Goal: Check status: Check status

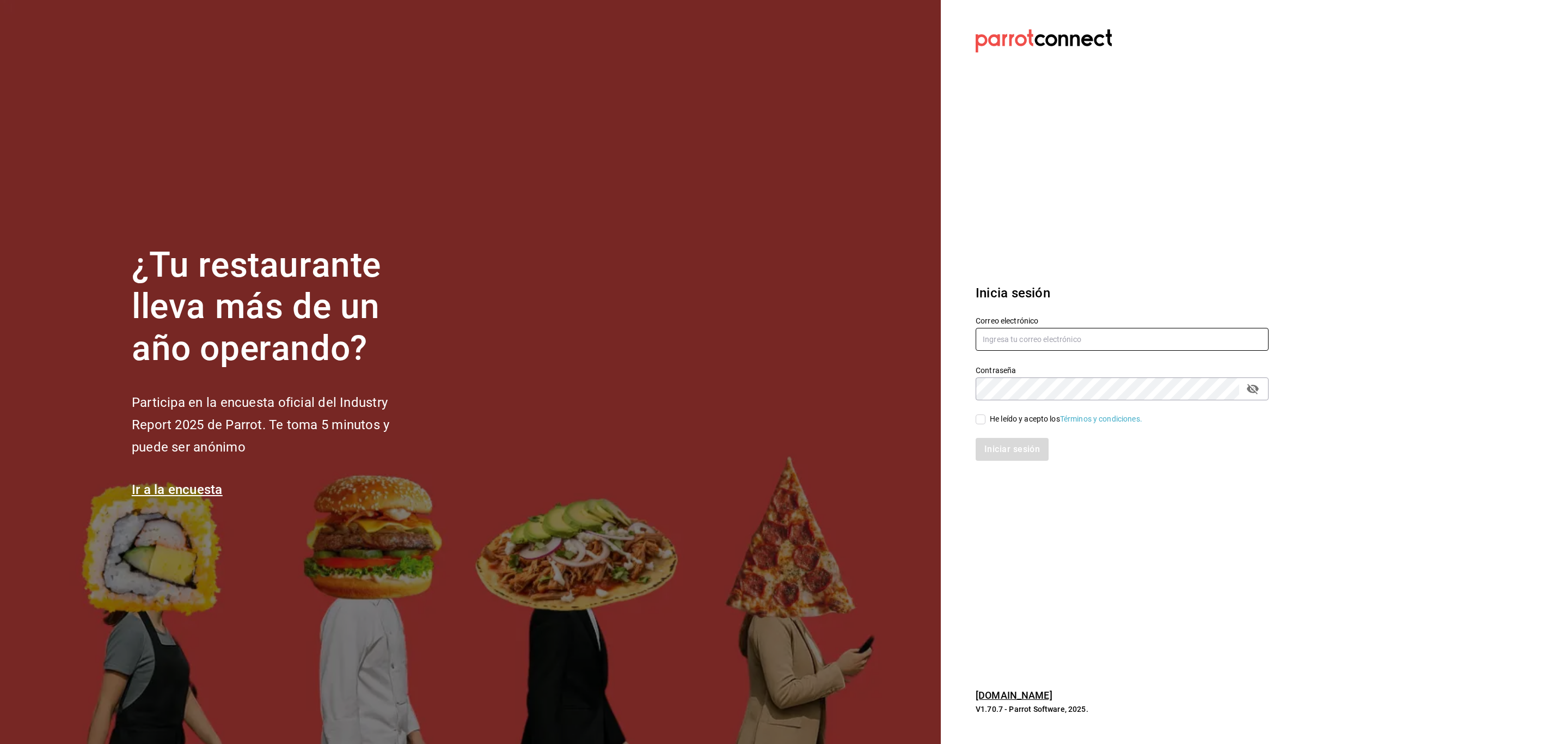
type input "multiuser@dairy.com"
click at [983, 416] on input "He leído y acepto los Términos y condiciones." at bounding box center [980, 419] width 10 height 10
checkbox input "true"
click at [998, 444] on button "Iniciar sesión" at bounding box center [1013, 450] width 74 height 23
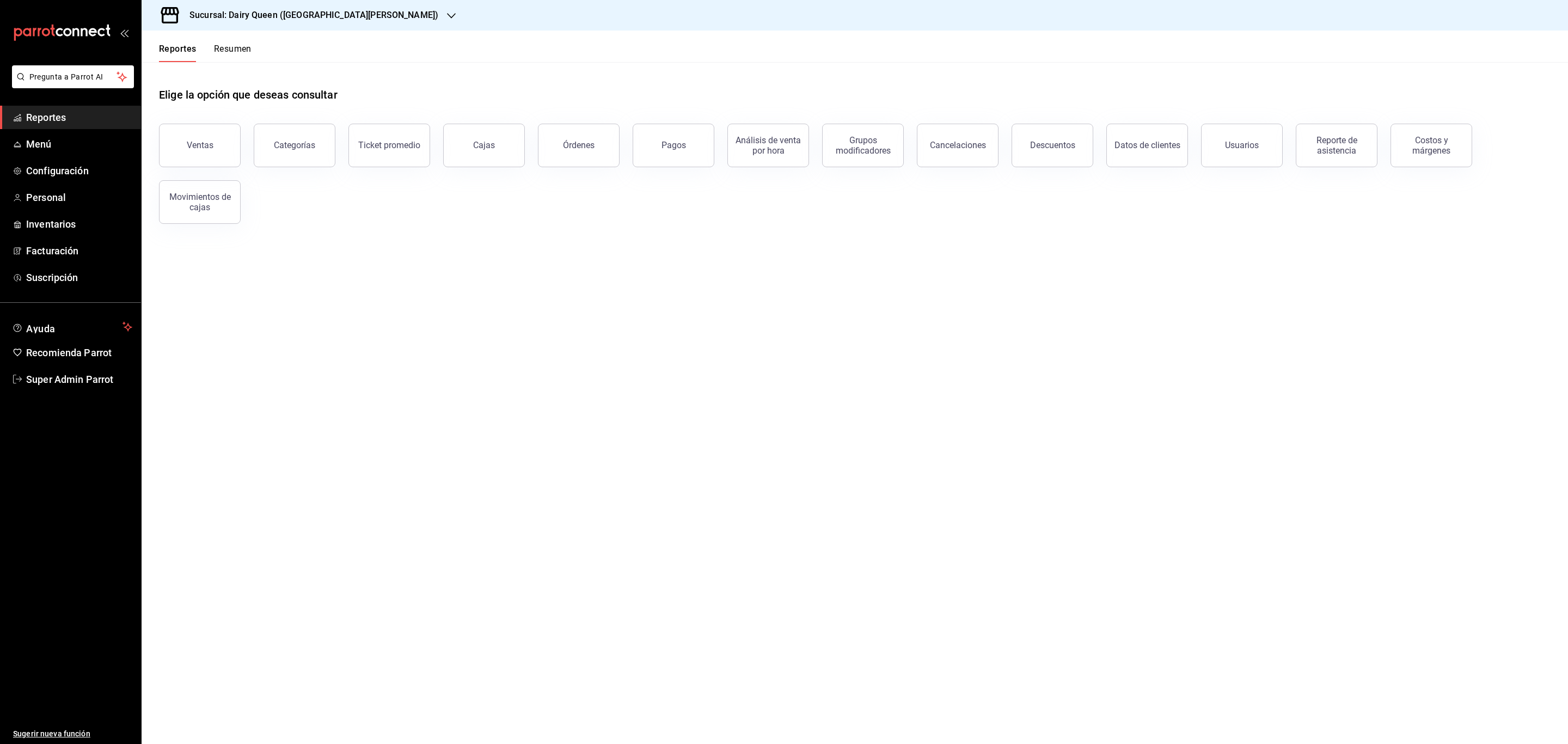
click at [366, 21] on h3 "Sucursal: Dairy Queen ([GEOGRAPHIC_DATA][PERSON_NAME])" at bounding box center [309, 15] width 257 height 13
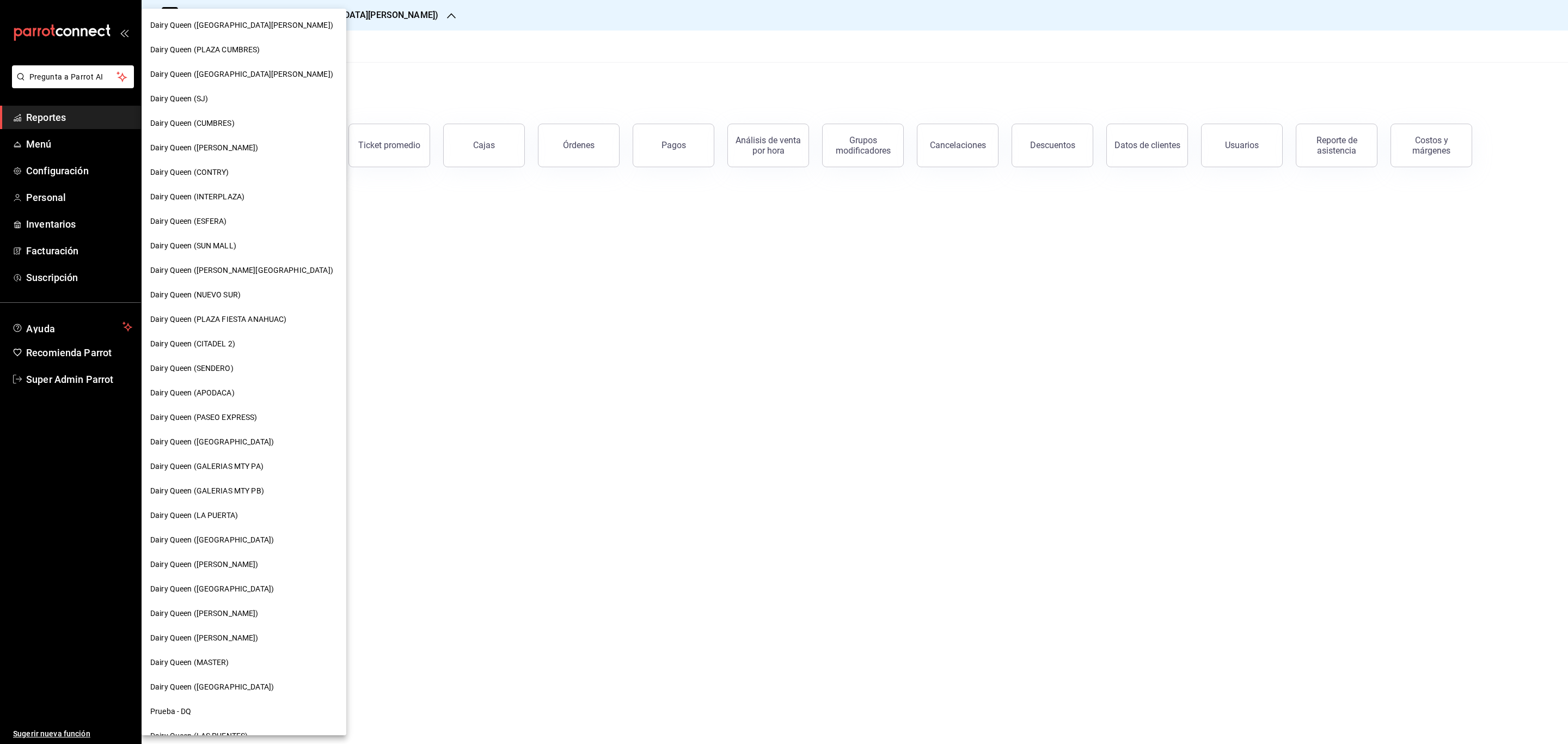
click at [696, 146] on div at bounding box center [784, 372] width 1568 height 744
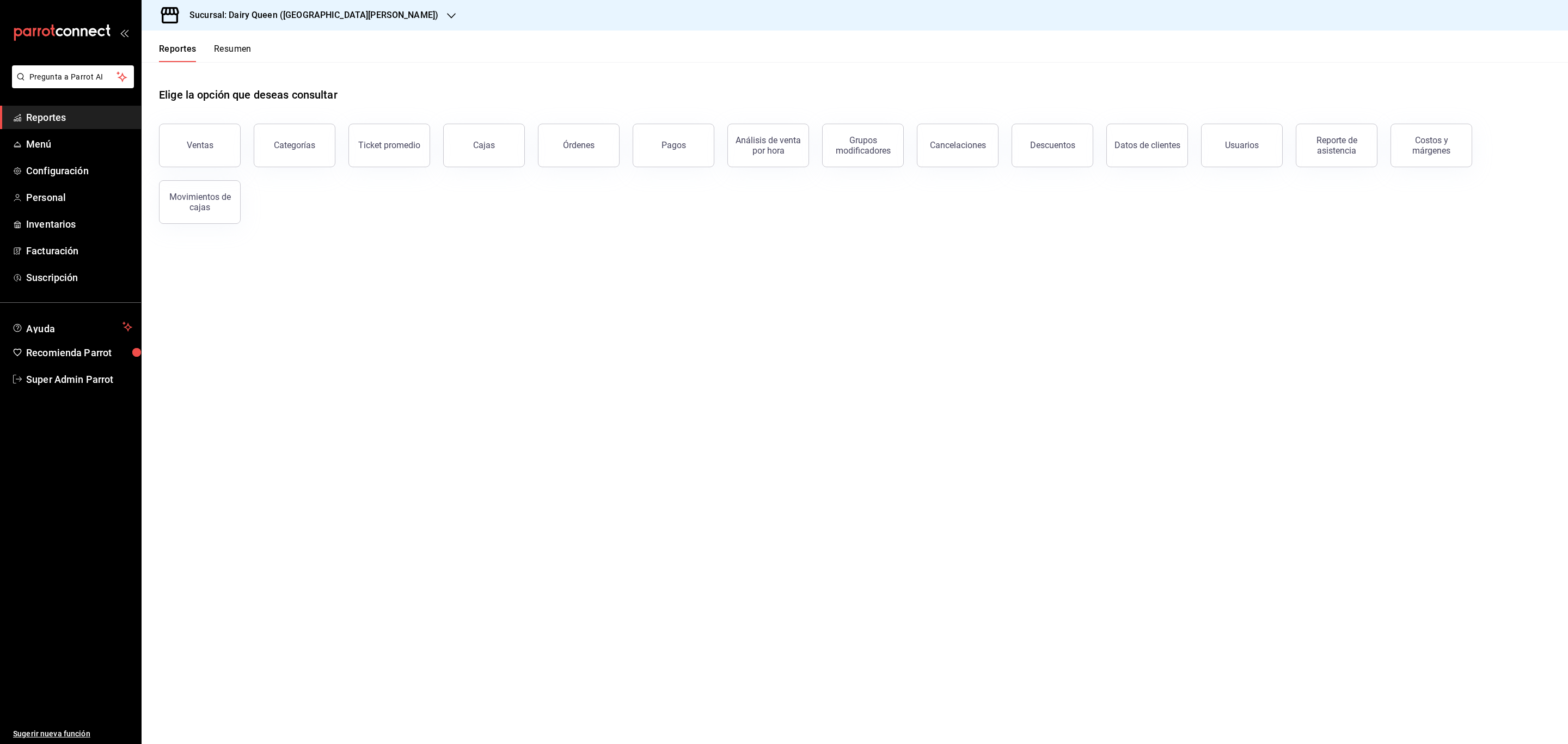
click at [683, 153] on div "Dairy Queen ([GEOGRAPHIC_DATA][PERSON_NAME]) Dairy Queen ([GEOGRAPHIC_DATA]) Da…" at bounding box center [784, 372] width 1568 height 744
click at [683, 153] on button "Pagos" at bounding box center [673, 145] width 82 height 44
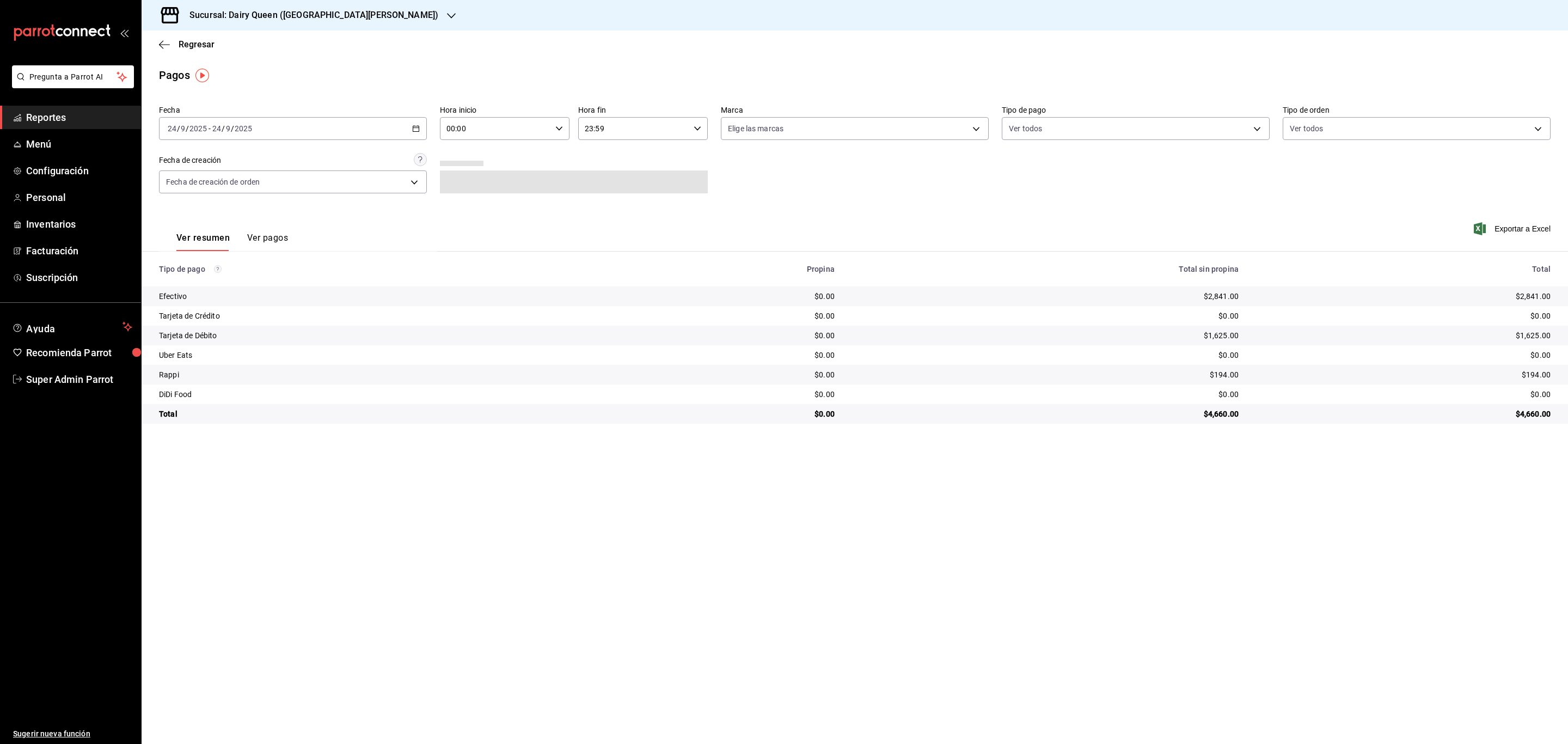
click at [362, 7] on div "Sucursal: Dairy Queen ([GEOGRAPHIC_DATA][PERSON_NAME])" at bounding box center [305, 15] width 309 height 30
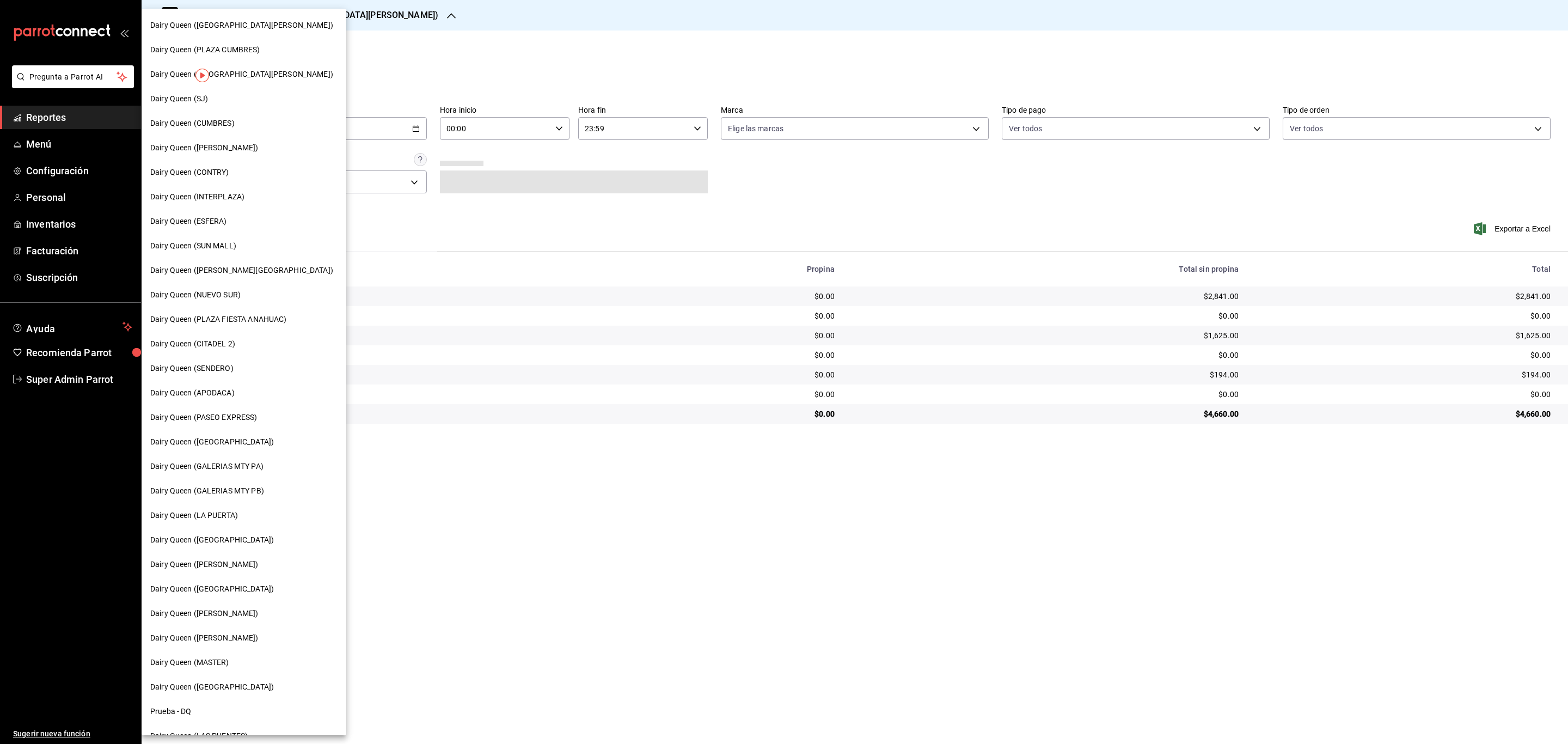
click at [294, 73] on span "Dairy Queen ([GEOGRAPHIC_DATA][PERSON_NAME])" at bounding box center [242, 74] width 183 height 11
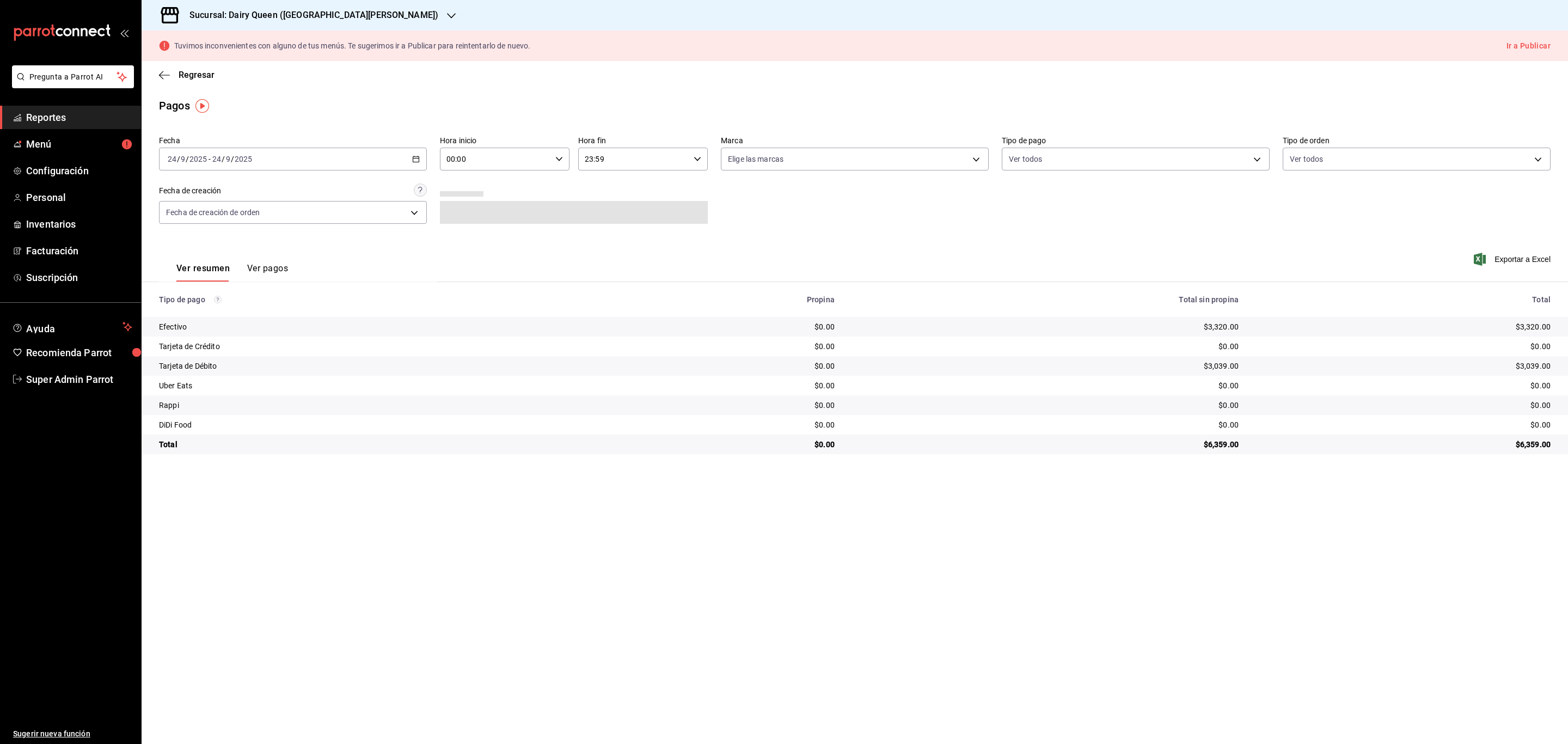
click at [418, 157] on icon "button" at bounding box center [416, 159] width 8 height 8
click at [222, 328] on ul "[PERSON_NAME] Semana actual Mes actual Año actual Rango de fechas" at bounding box center [210, 254] width 103 height 148
click at [226, 321] on li "Rango de fechas" at bounding box center [210, 314] width 102 height 24
click at [227, 316] on span "Rango de fechas" at bounding box center [210, 314] width 85 height 11
click at [322, 277] on abbr "17" at bounding box center [322, 279] width 7 height 8
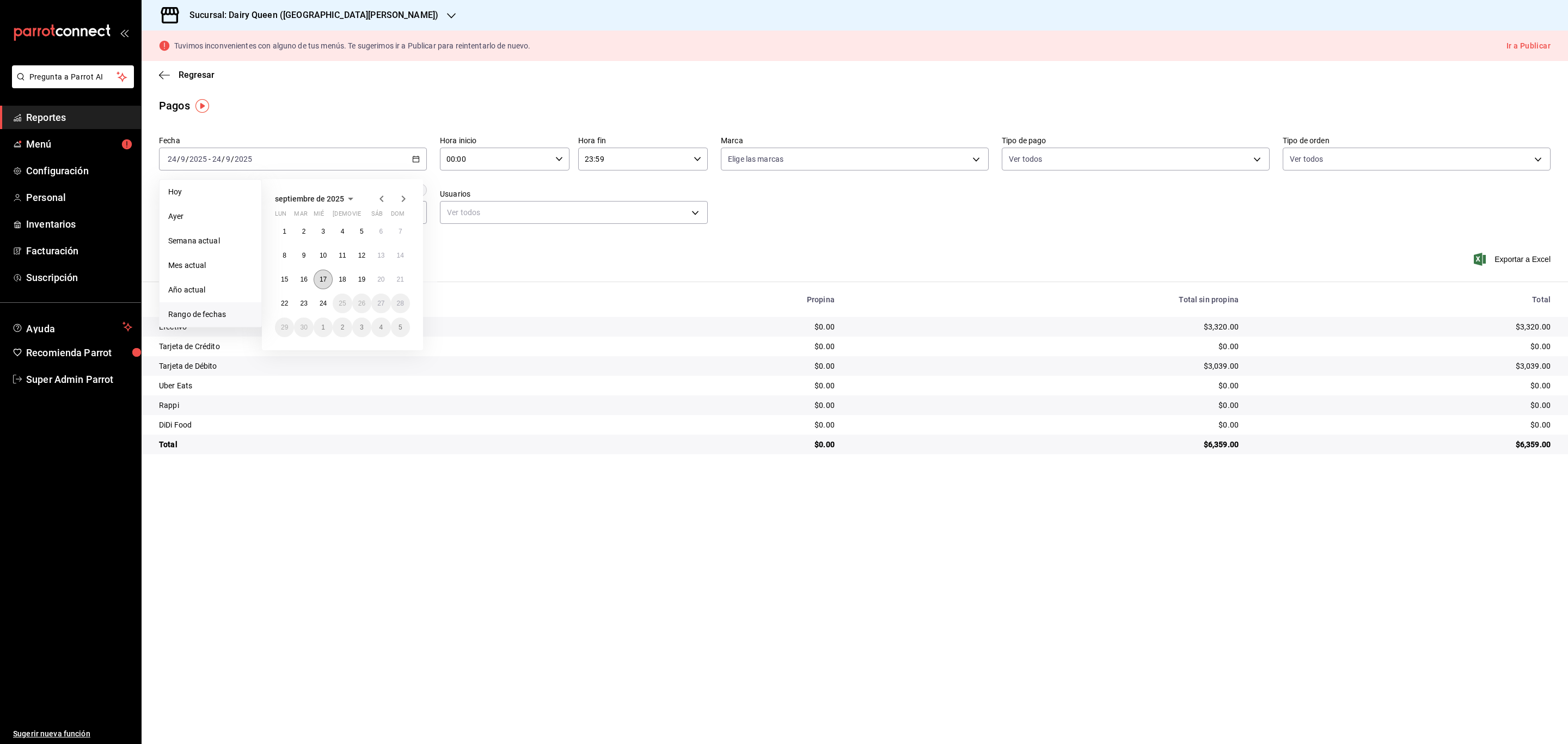
click at [321, 279] on abbr "17" at bounding box center [322, 279] width 7 height 8
click at [309, 297] on button "23" at bounding box center [303, 304] width 19 height 20
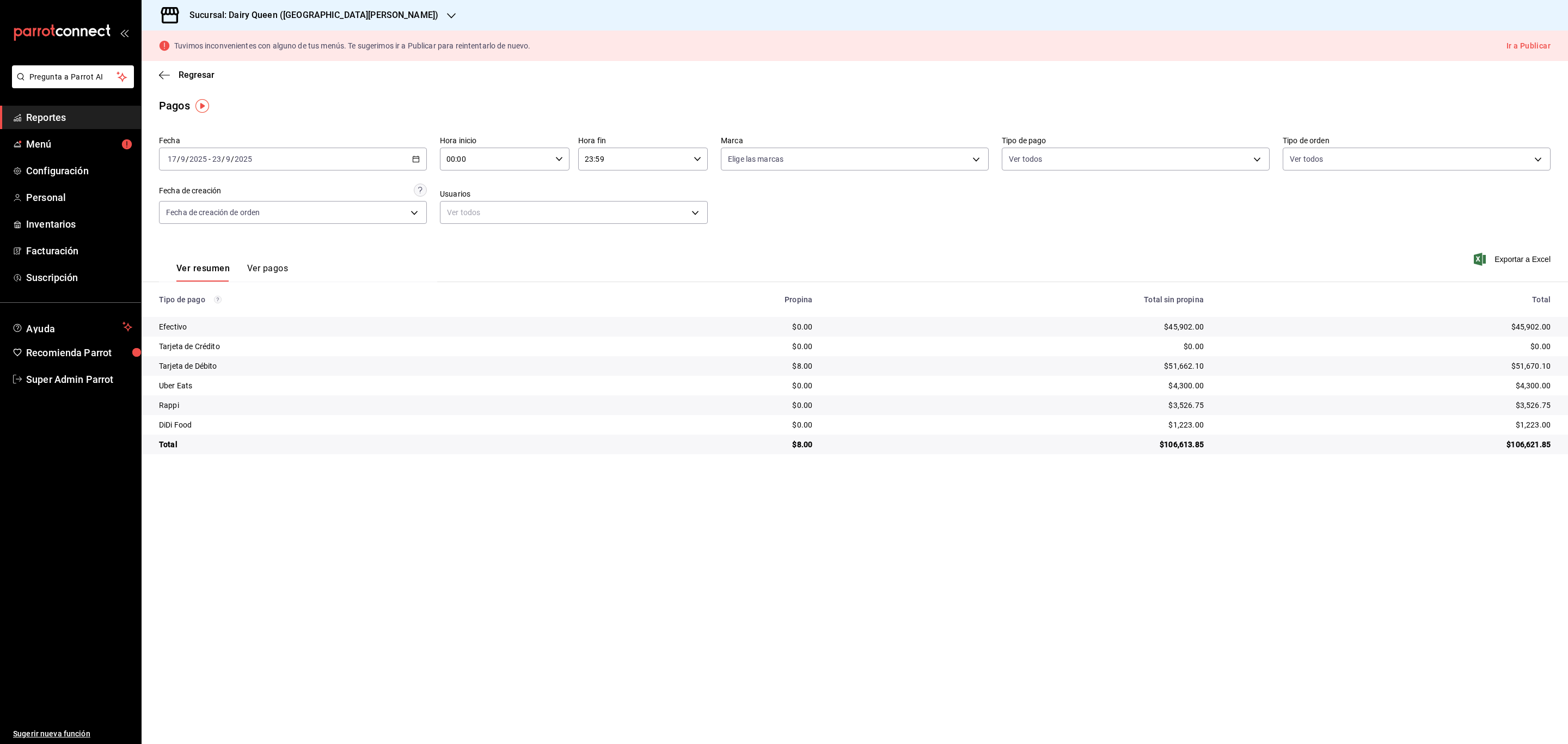
click at [353, 7] on div "Sucursal: Dairy Queen ([GEOGRAPHIC_DATA][PERSON_NAME])" at bounding box center [305, 15] width 309 height 30
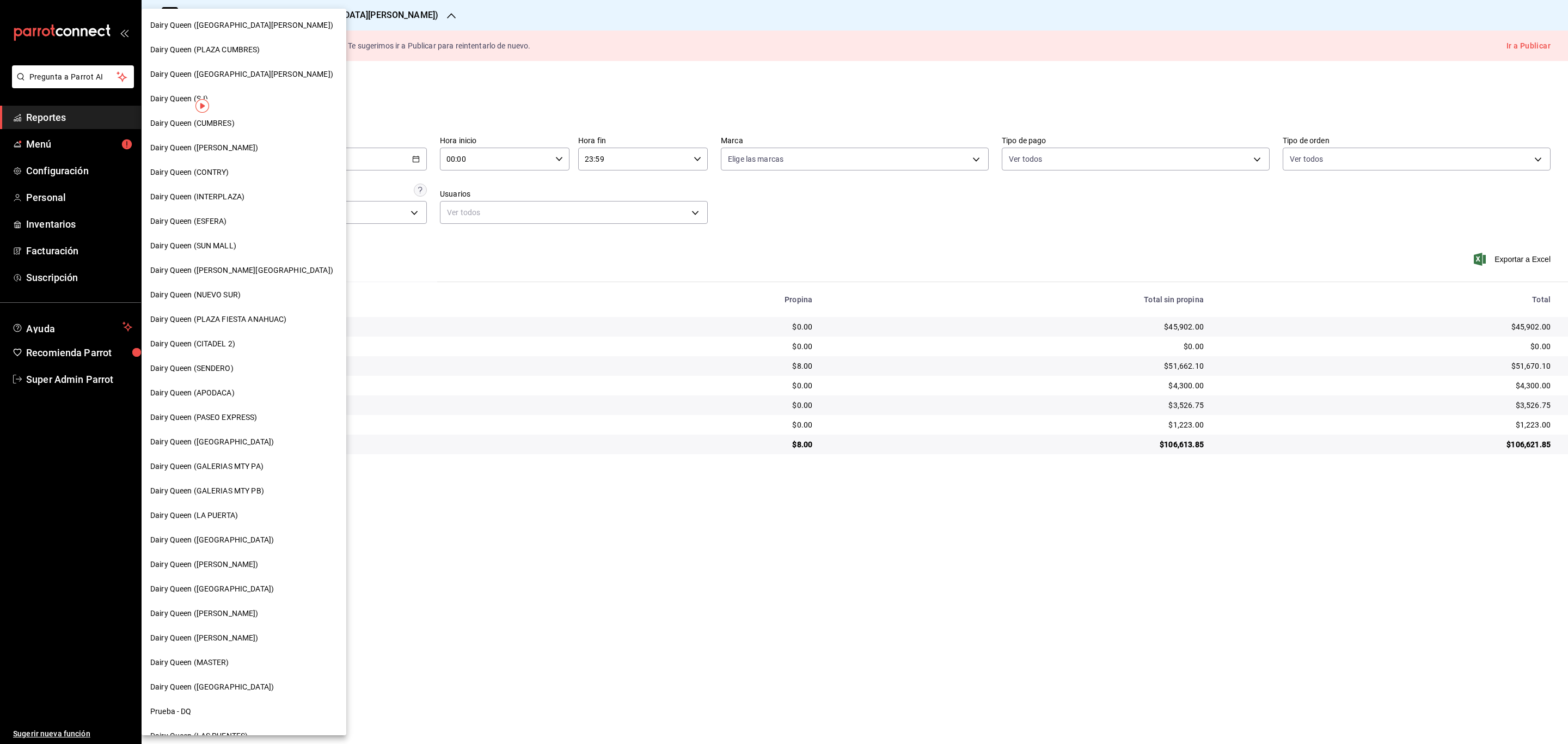
click at [263, 172] on div "Dairy Queen (CONTRY)" at bounding box center [244, 172] width 188 height 11
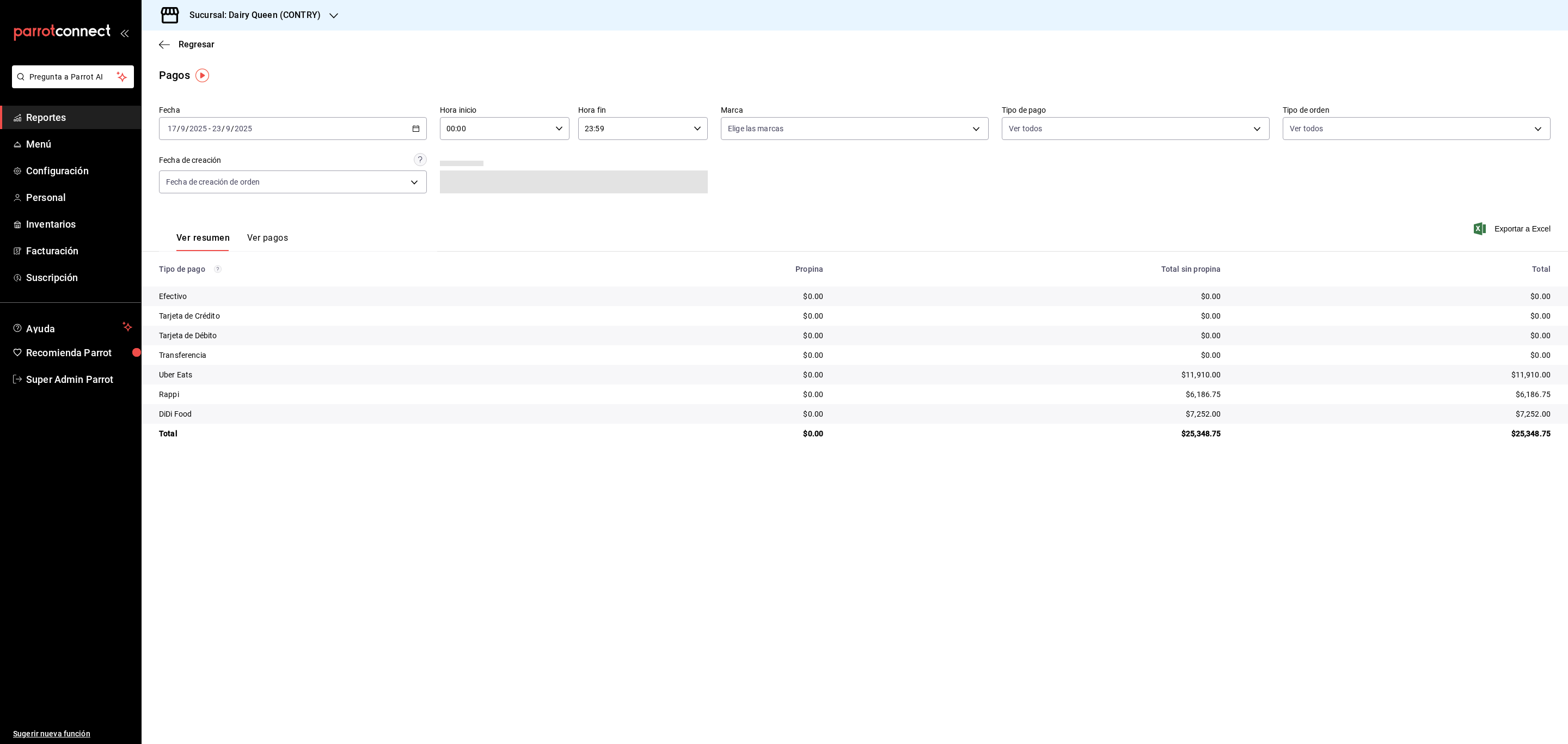
click at [414, 126] on \(Stroke\) "button" at bounding box center [416, 129] width 7 height 6
click at [213, 277] on li "Rango de fechas" at bounding box center [210, 284] width 102 height 24
click at [303, 273] on abbr "23" at bounding box center [303, 273] width 7 height 8
click at [298, 7] on div "Sucursal: Dairy Queen (CONTRY)" at bounding box center [247, 15] width 192 height 30
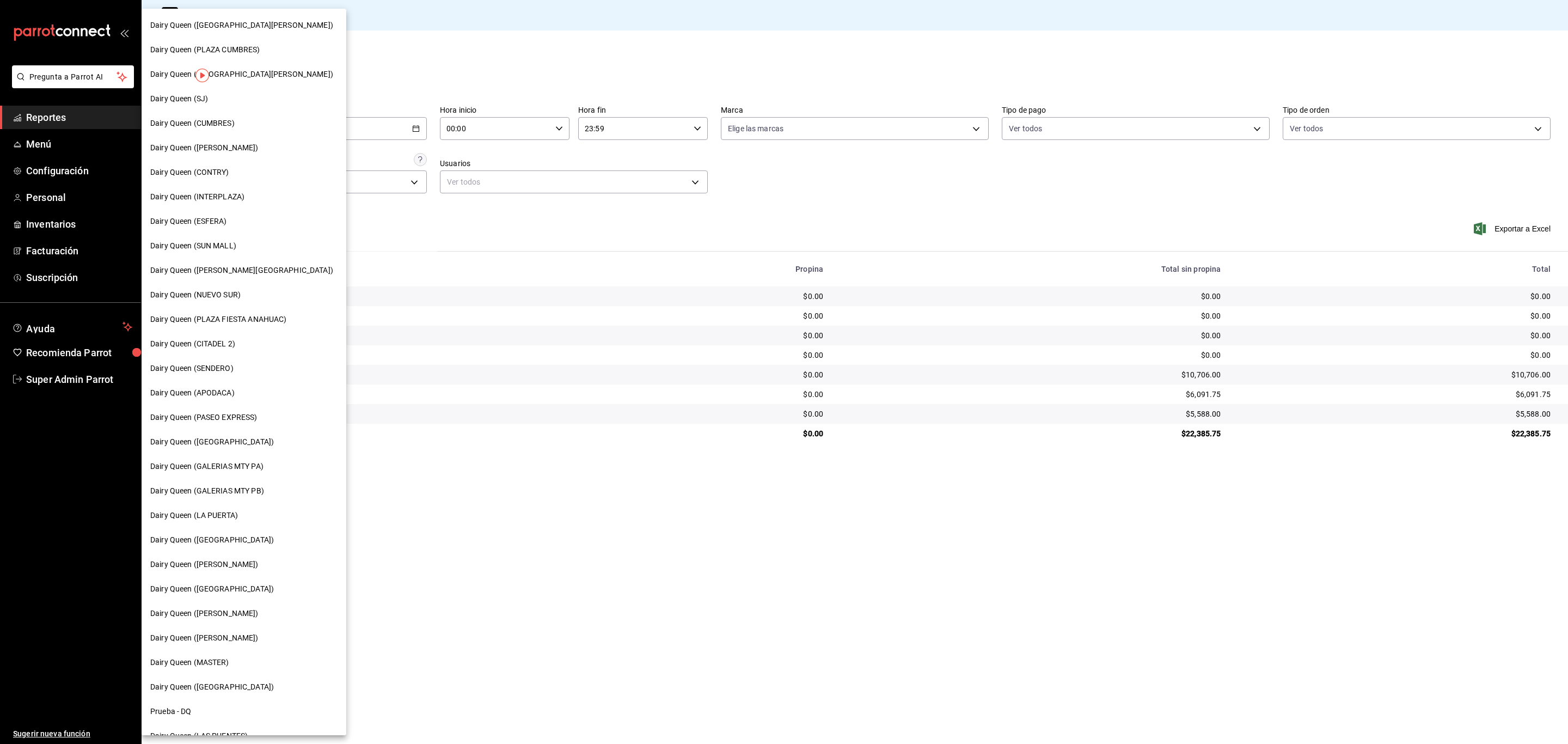
click at [253, 363] on div "Dairy Queen (SENDERO)" at bounding box center [244, 368] width 188 height 11
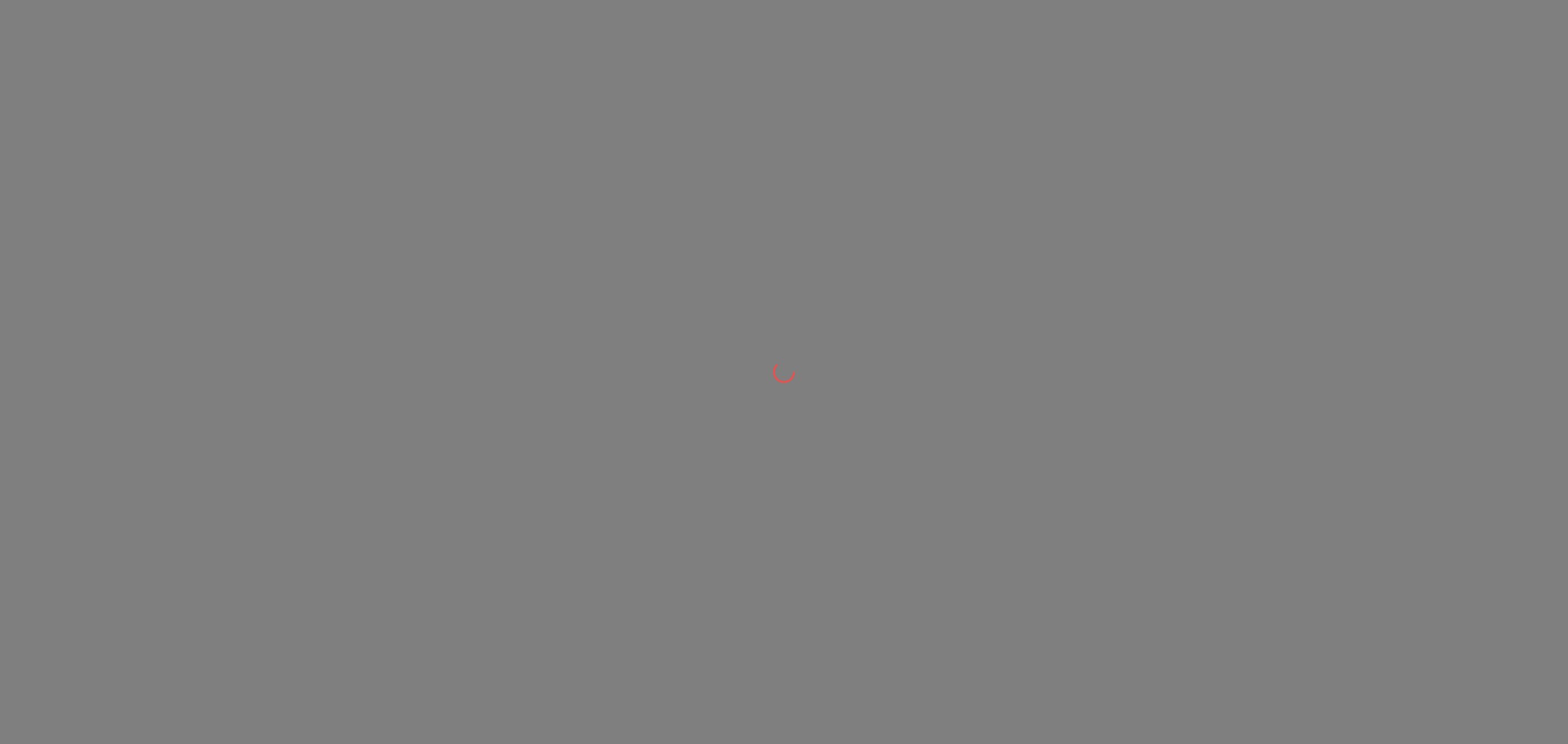
click at [253, 362] on div at bounding box center [784, 372] width 1568 height 744
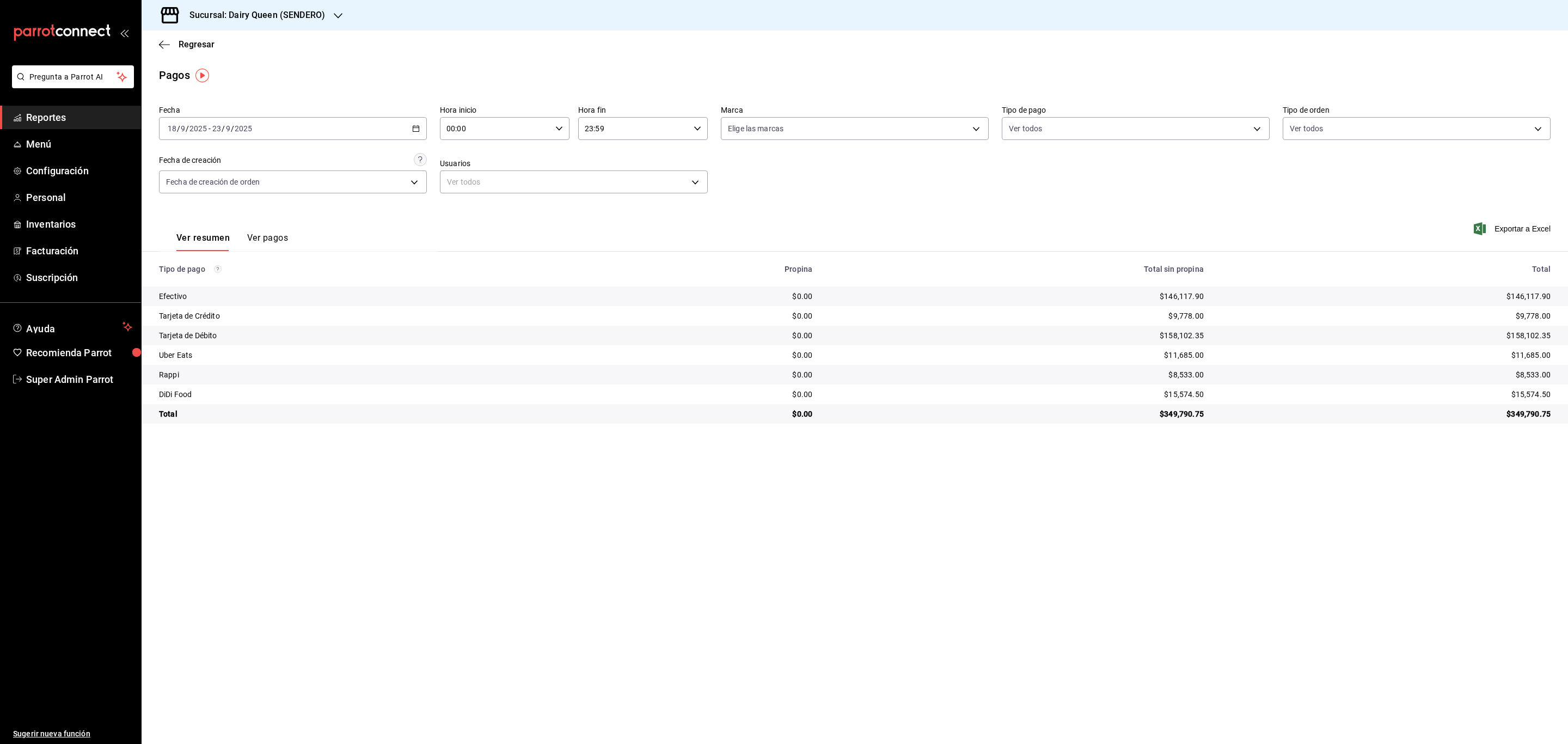
click at [314, 12] on h3 "Sucursal: Dairy Queen (SENDERO)" at bounding box center [253, 15] width 144 height 13
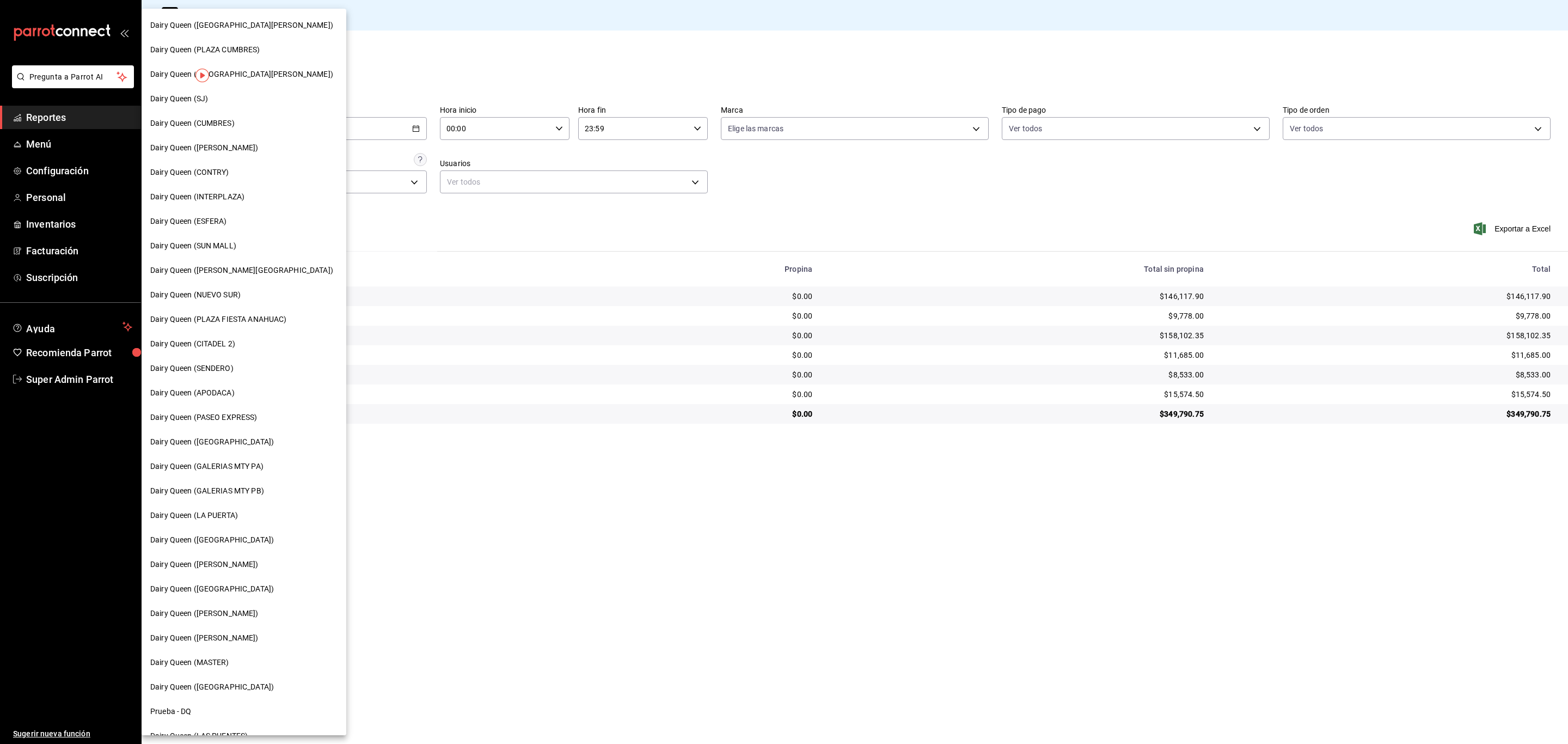
click at [236, 124] on div "Dairy Queen (CUMBRES)" at bounding box center [244, 123] width 188 height 11
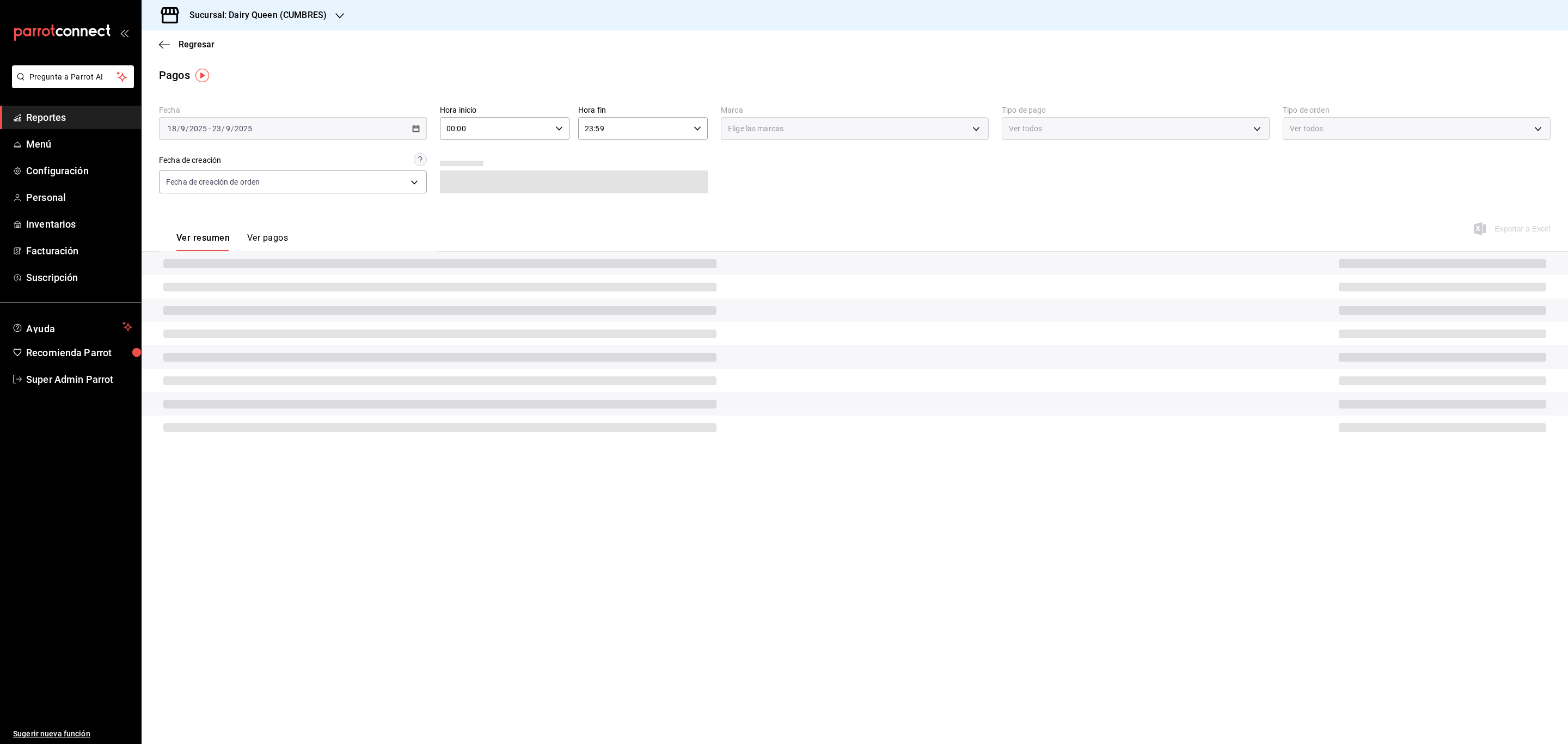
click at [277, 17] on h3 "Sucursal: Dairy Queen (CUMBRES)" at bounding box center [253, 15] width 146 height 13
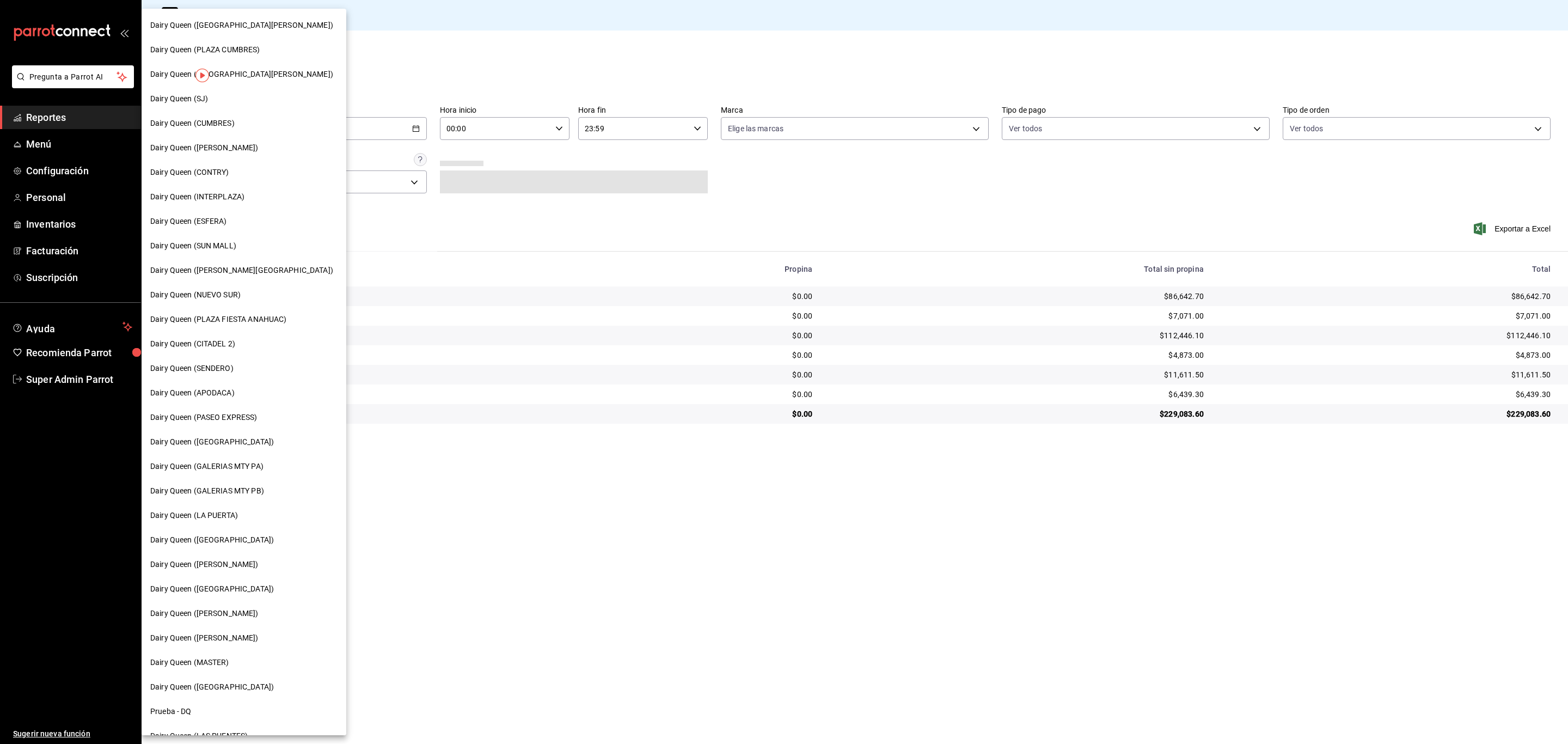
click at [244, 147] on div "Dairy Queen ([PERSON_NAME])" at bounding box center [244, 148] width 188 height 11
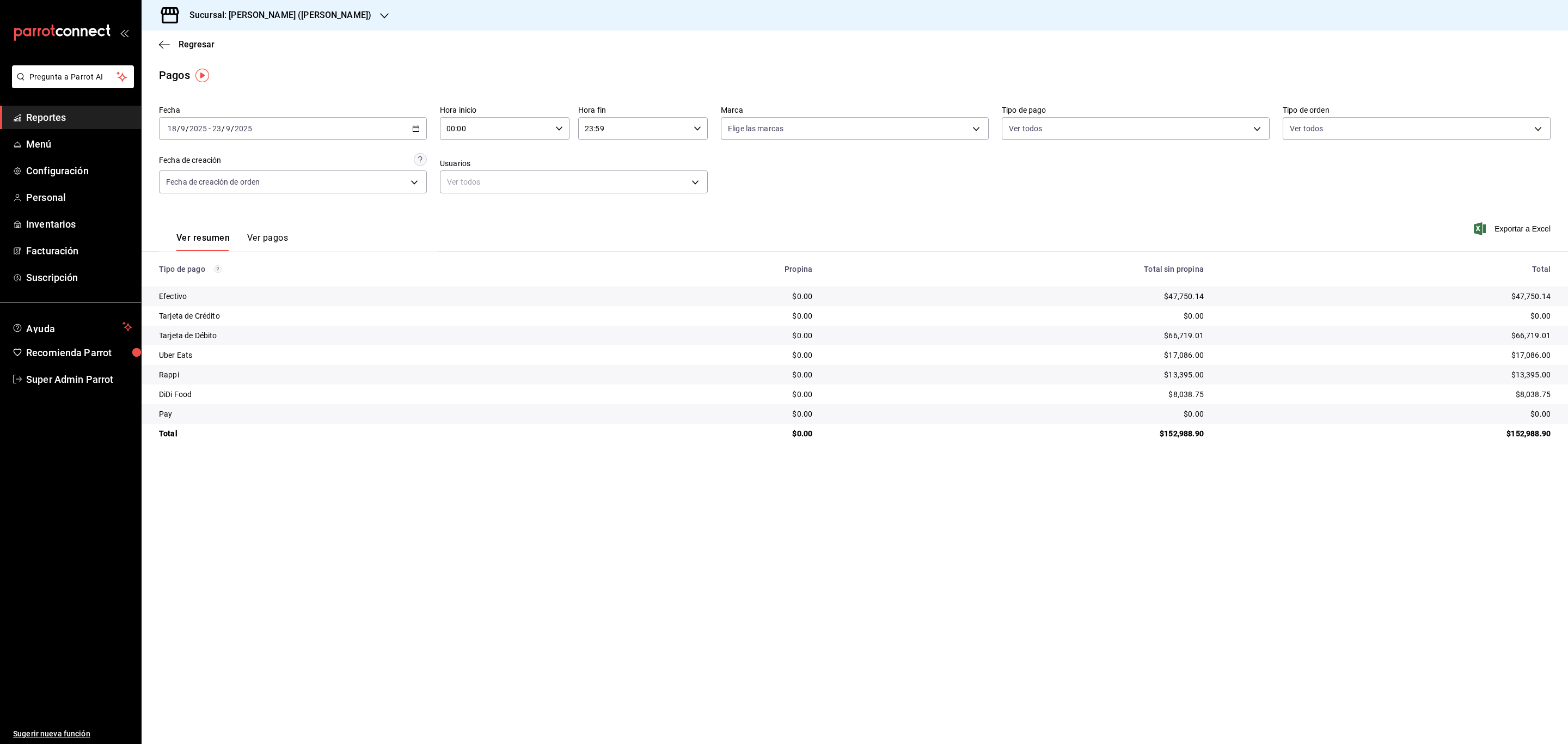
click at [418, 126] on icon "button" at bounding box center [416, 129] width 8 height 8
click at [221, 283] on span "Rango de fechas" at bounding box center [210, 284] width 85 height 11
click at [339, 247] on abbr "18" at bounding box center [342, 249] width 7 height 8
click at [297, 131] on div "[DATE] [DATE] - [DATE] [DATE]" at bounding box center [293, 129] width 268 height 23
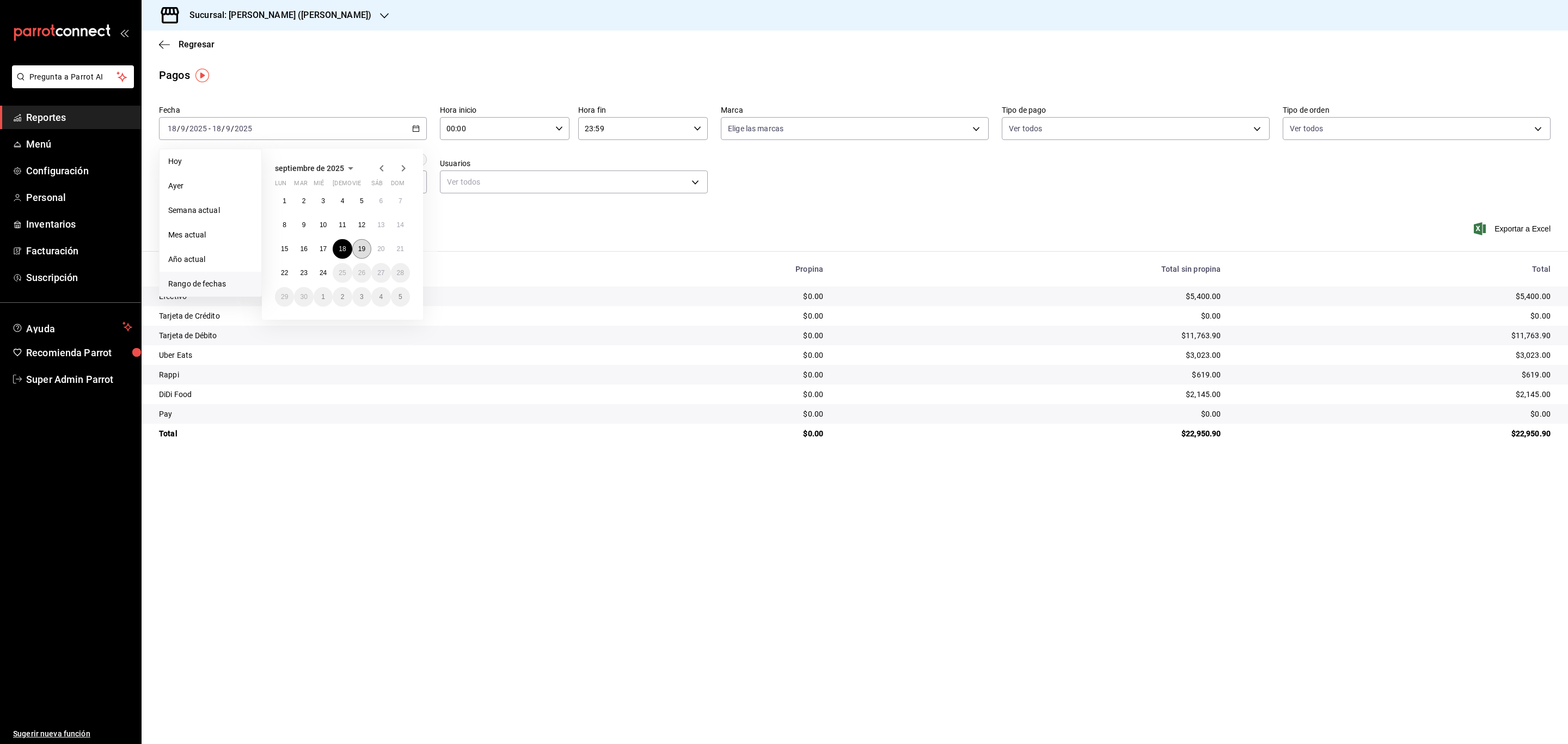
click at [359, 245] on abbr "19" at bounding box center [362, 249] width 7 height 8
click at [312, 126] on div "[DATE] [DATE] - [DATE] [DATE]" at bounding box center [293, 129] width 268 height 23
click at [380, 251] on abbr "20" at bounding box center [380, 249] width 7 height 8
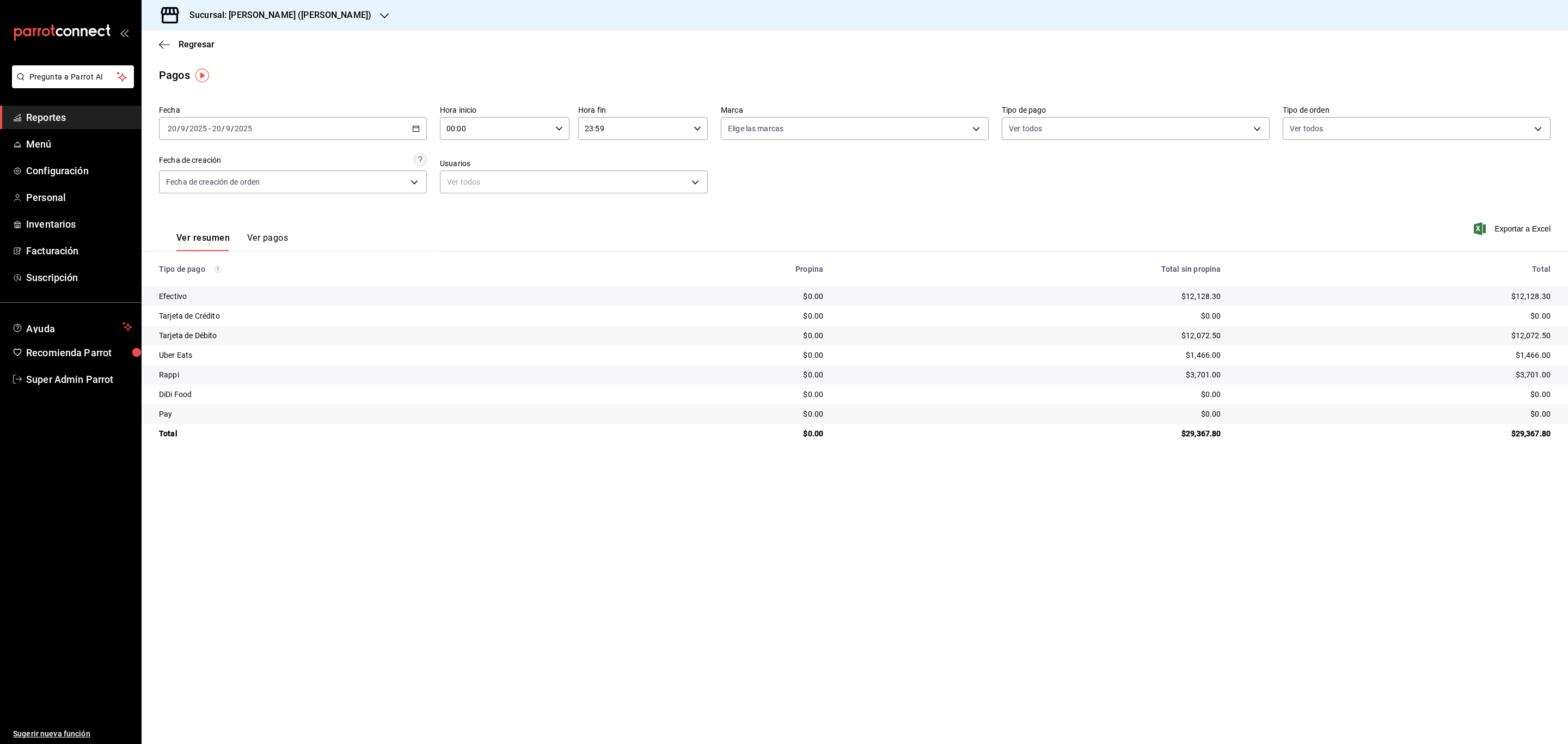
click at [337, 131] on div "[DATE] [DATE] - [DATE] [DATE]" at bounding box center [293, 129] width 268 height 23
click at [397, 248] on abbr "21" at bounding box center [400, 249] width 7 height 8
click at [342, 136] on div "[DATE] [DATE] - [DATE] [DATE]" at bounding box center [293, 129] width 268 height 23
click at [287, 268] on button "22" at bounding box center [284, 273] width 19 height 20
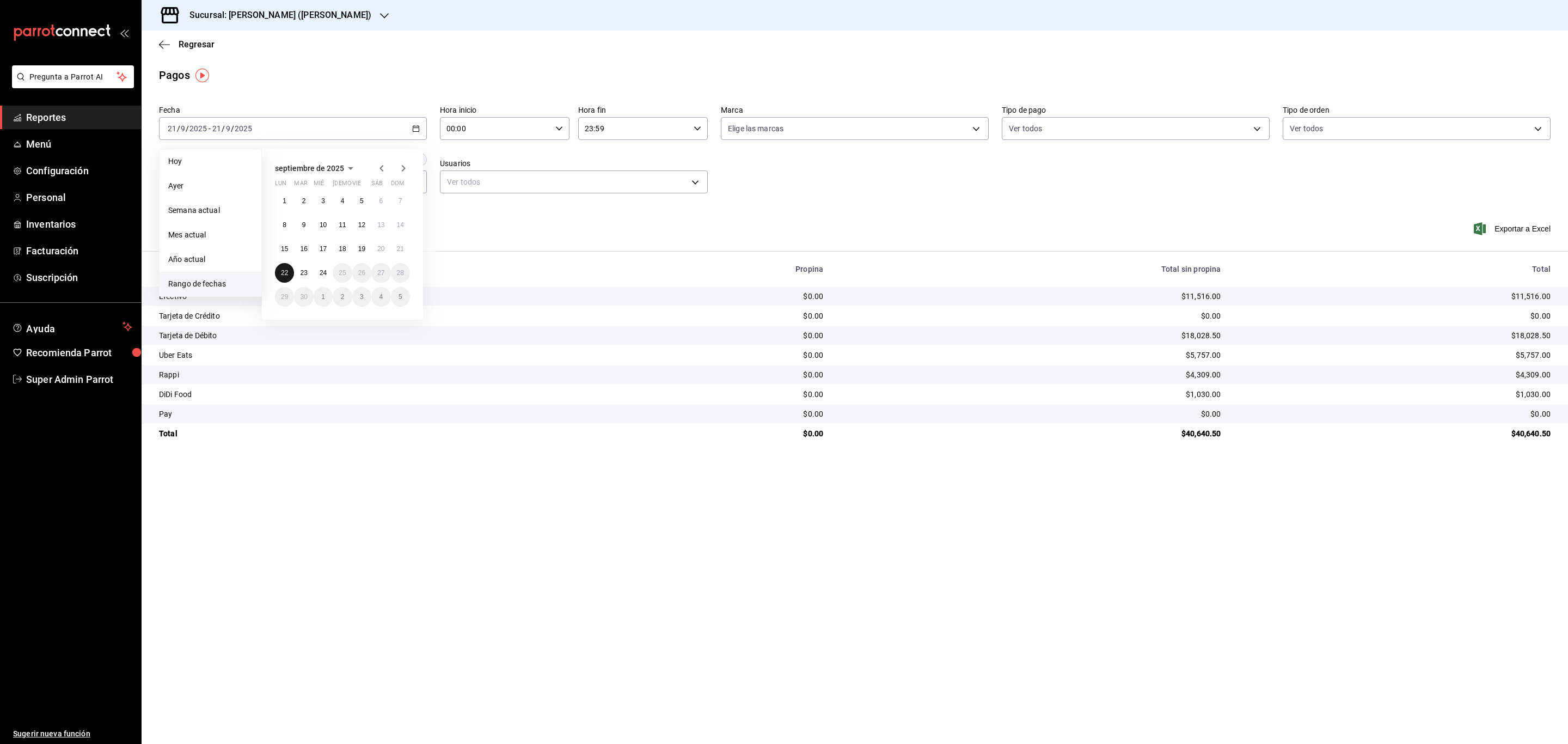
click at [287, 268] on button "22" at bounding box center [284, 273] width 19 height 20
click at [300, 124] on div "[DATE] [DATE] - [DATE] [DATE]" at bounding box center [293, 129] width 268 height 23
click at [308, 278] on button "23" at bounding box center [303, 273] width 19 height 20
click at [279, 13] on h3 "Sucursal: [PERSON_NAME] ([PERSON_NAME])" at bounding box center [276, 15] width 191 height 13
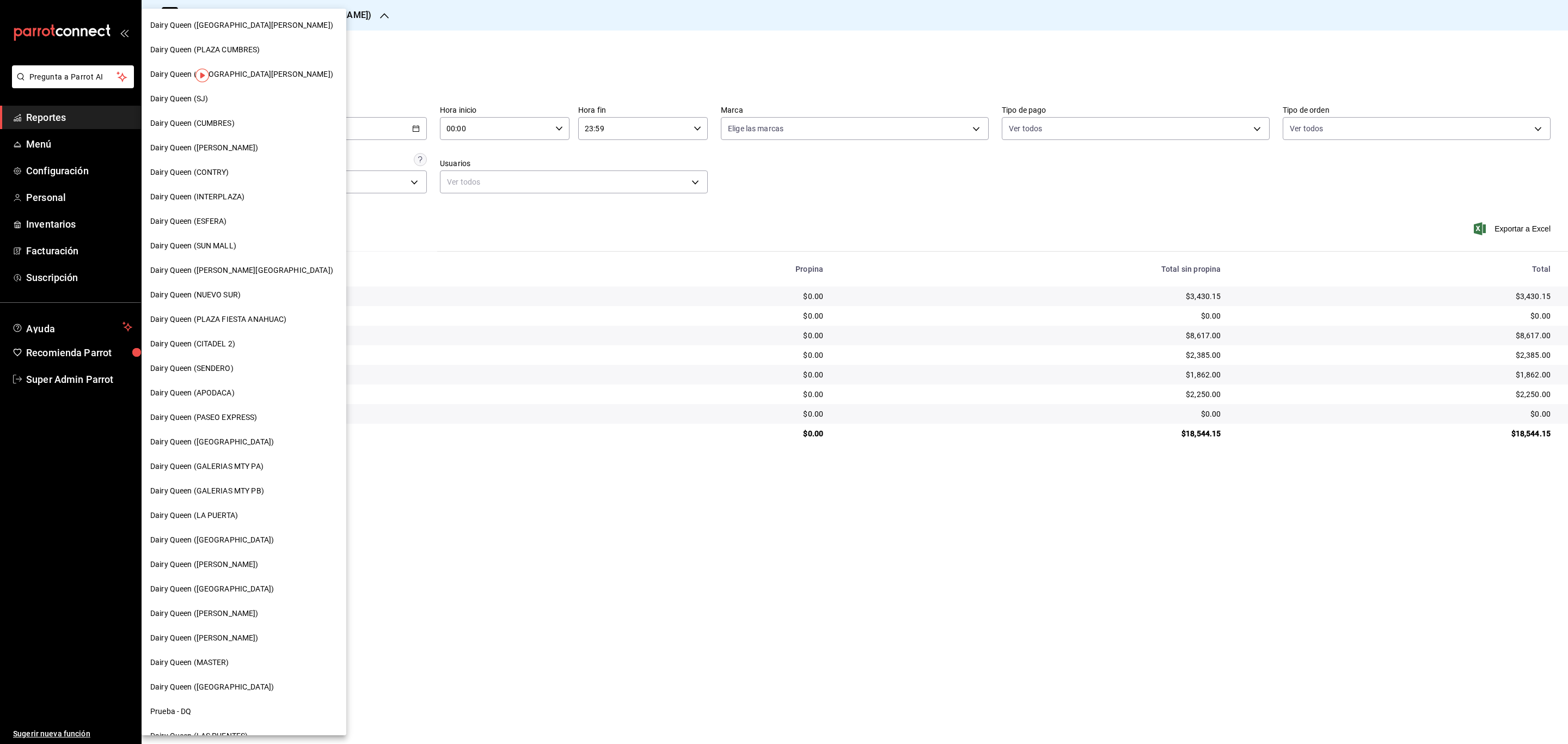
click at [253, 124] on div "Dairy Queen (CUMBRES)" at bounding box center [244, 123] width 188 height 11
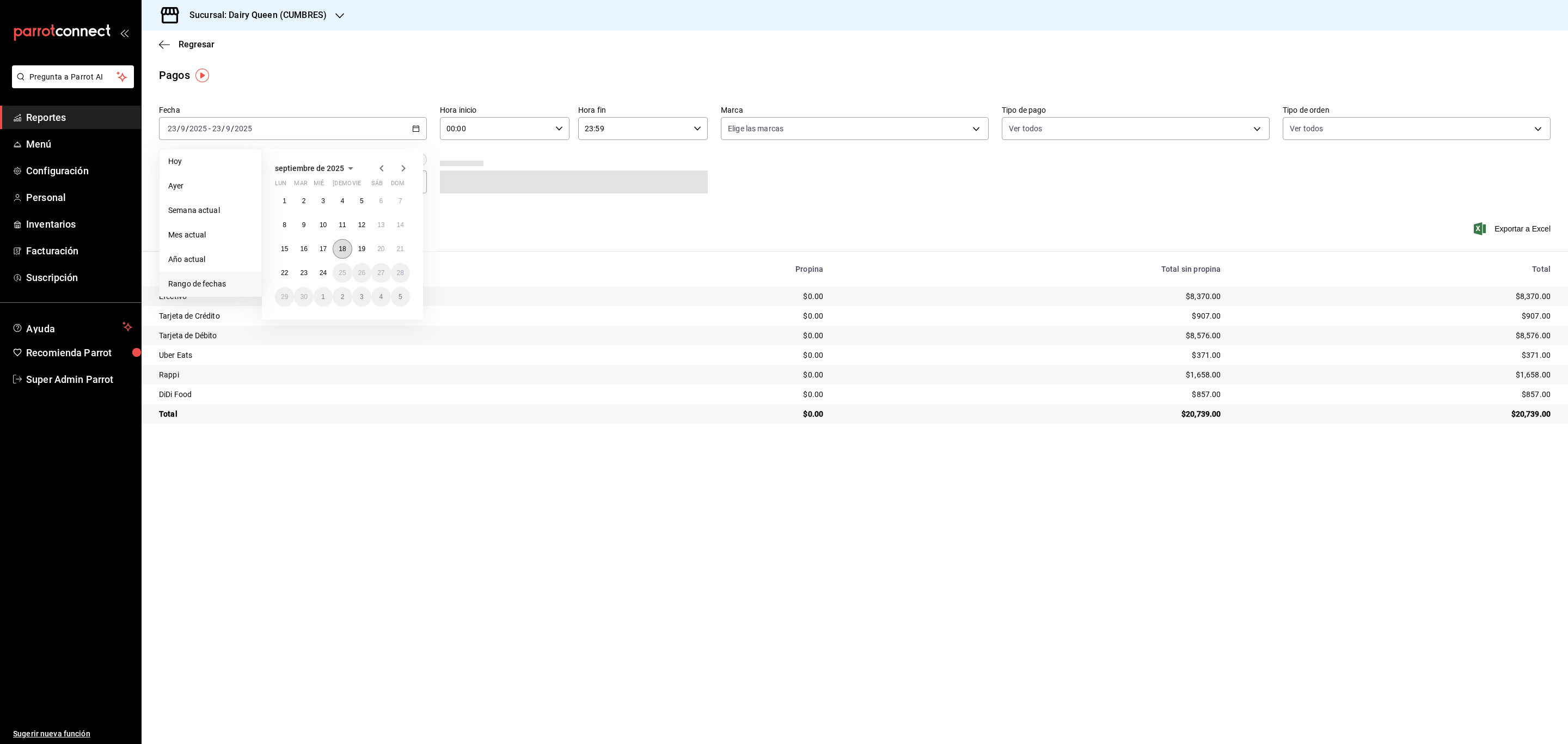
click at [340, 251] on abbr "18" at bounding box center [342, 249] width 7 height 8
click at [342, 246] on abbr "18" at bounding box center [342, 249] width 7 height 8
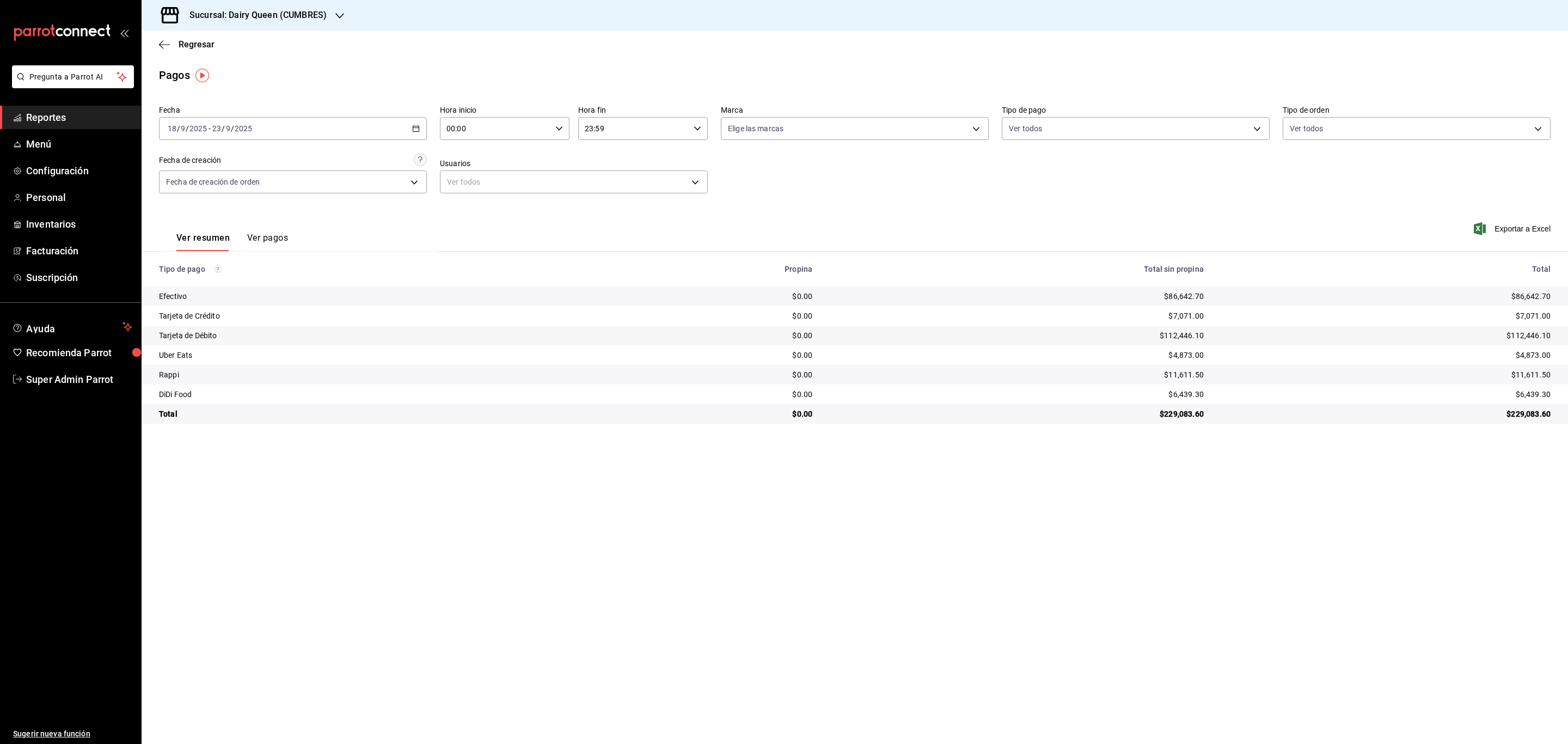
click at [321, 15] on h3 "Sucursal: Dairy Queen (CUMBRES)" at bounding box center [253, 15] width 146 height 13
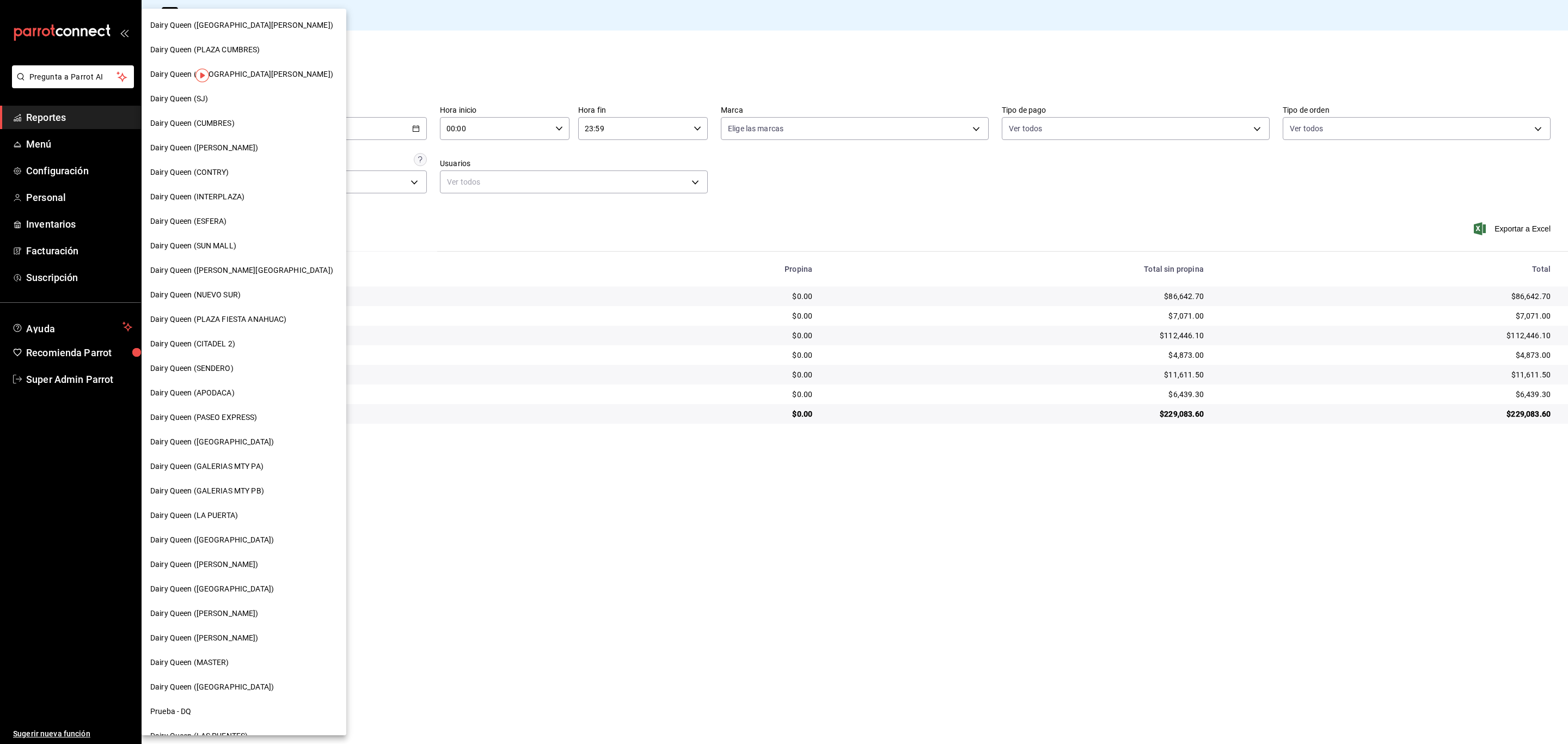
click at [252, 248] on div "Dairy Queen (SUN MALL)" at bounding box center [244, 245] width 188 height 11
